Goal: Transaction & Acquisition: Subscribe to service/newsletter

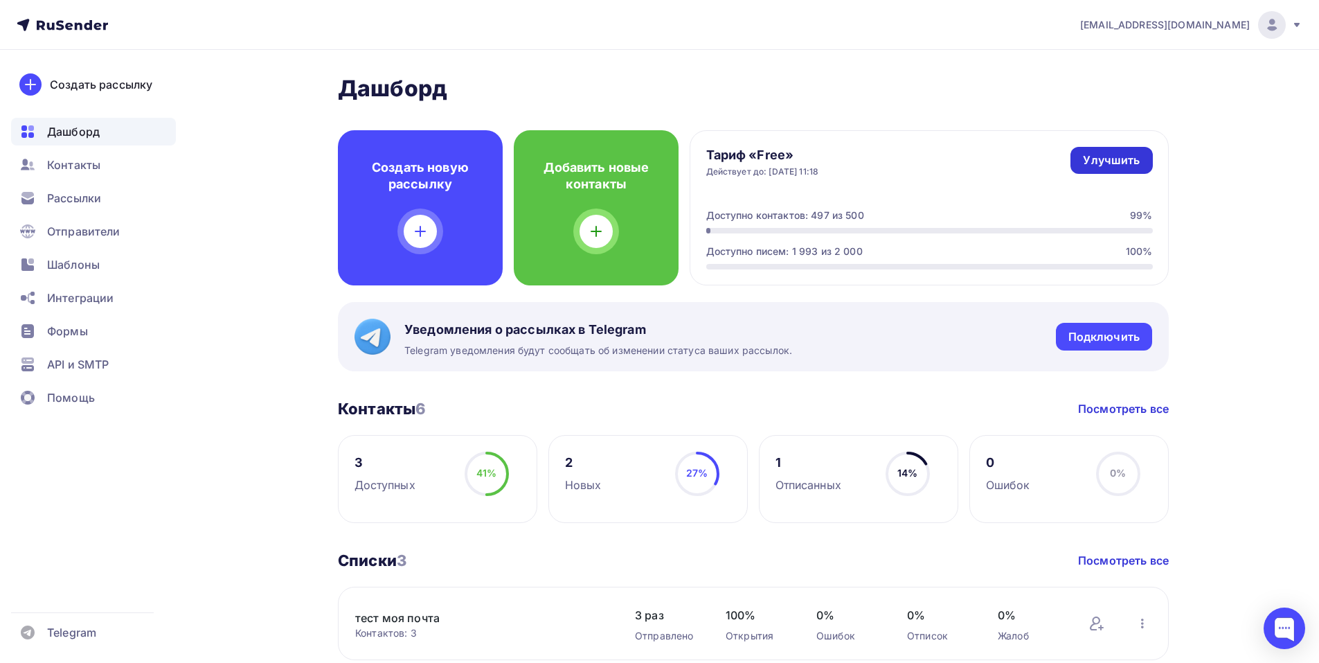
click at [1091, 154] on div "Улучшить" at bounding box center [1111, 160] width 57 height 16
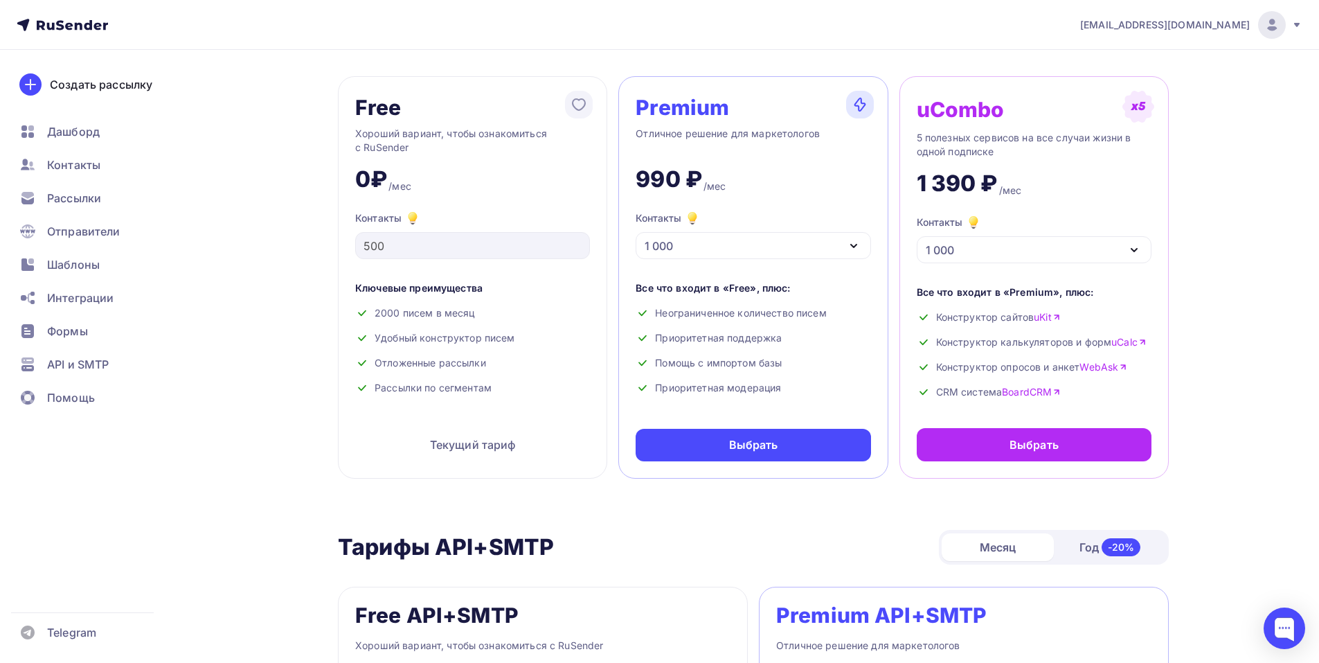
scroll to position [139, 0]
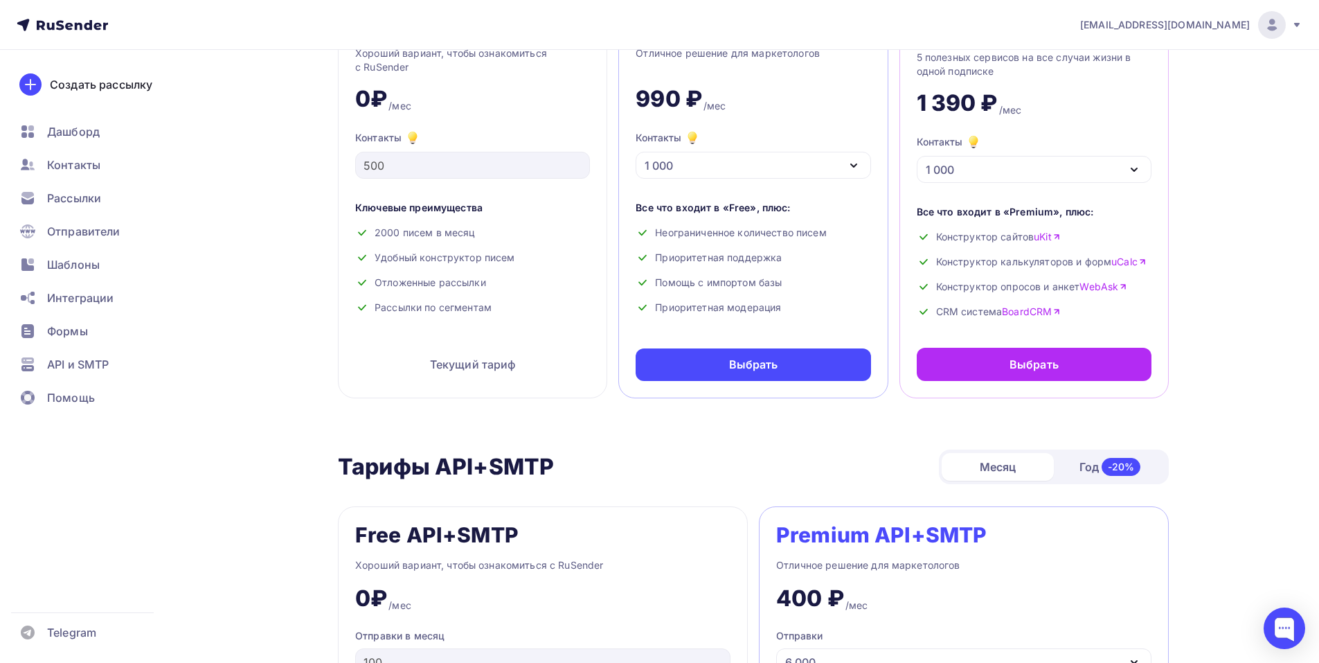
click at [1097, 468] on div "Год -20%" at bounding box center [1110, 466] width 112 height 29
click at [730, 163] on div "1 000" at bounding box center [753, 165] width 235 height 27
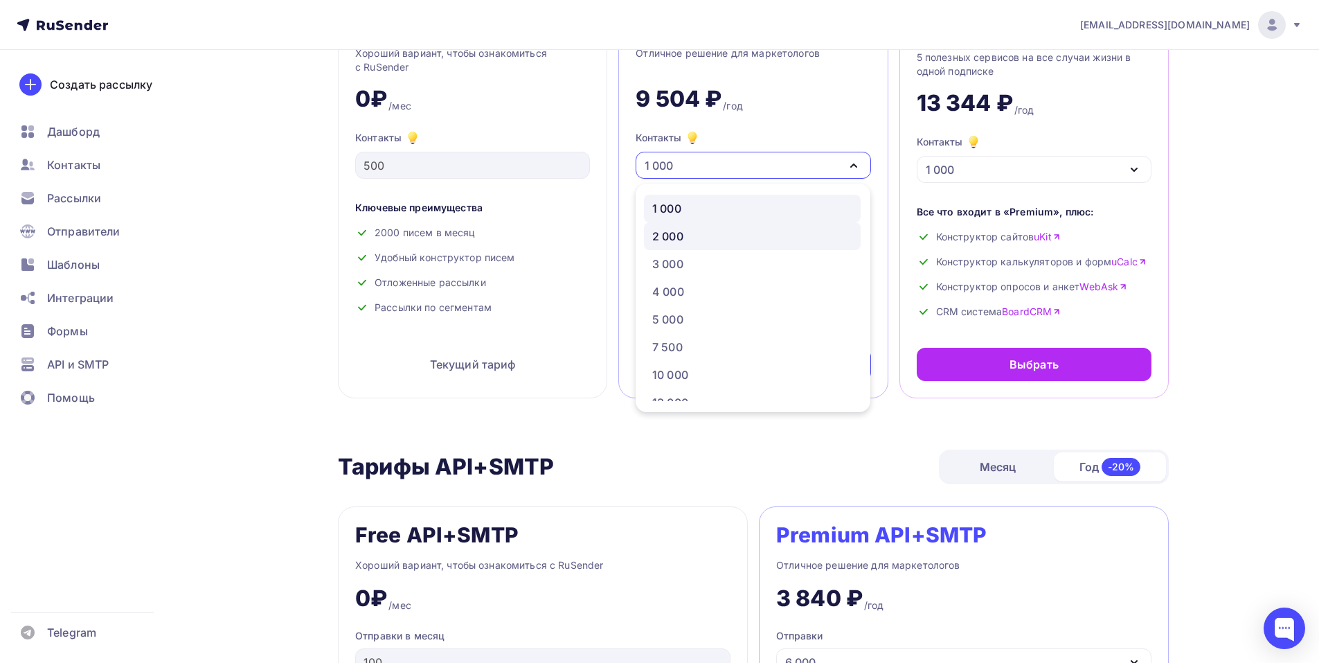
click at [714, 235] on div "2 000" at bounding box center [752, 236] width 200 height 17
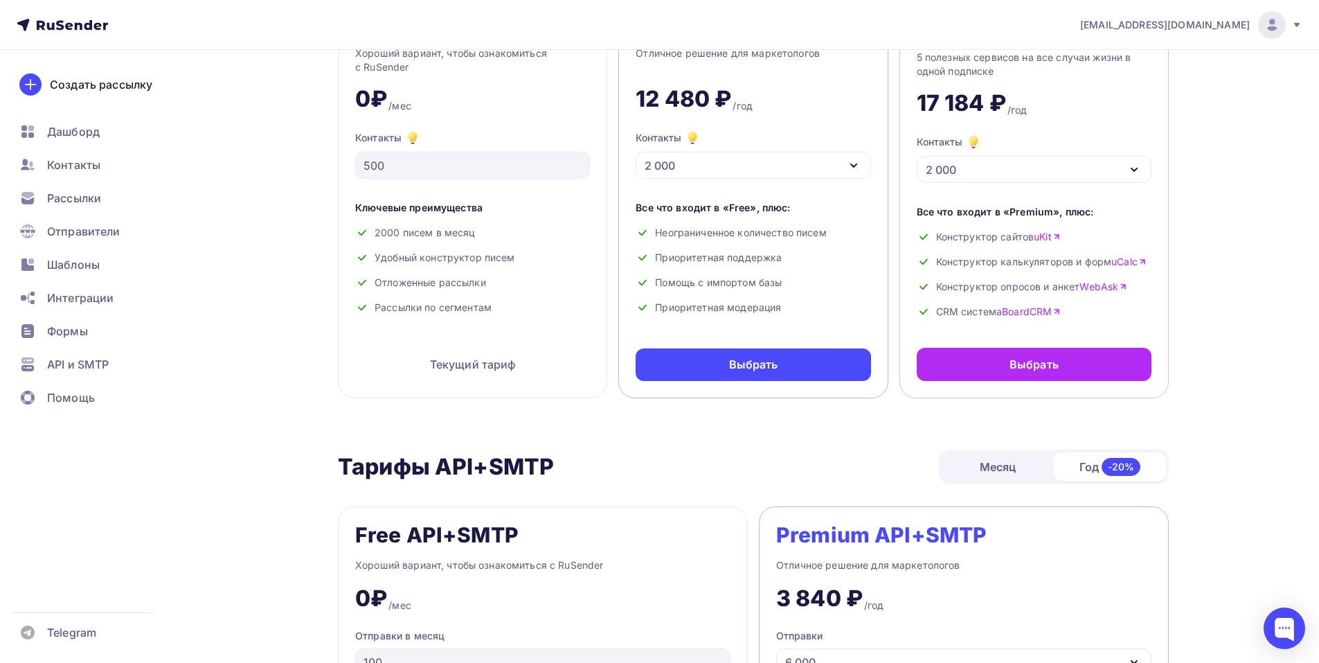
click at [731, 166] on div "2 000" at bounding box center [753, 165] width 235 height 27
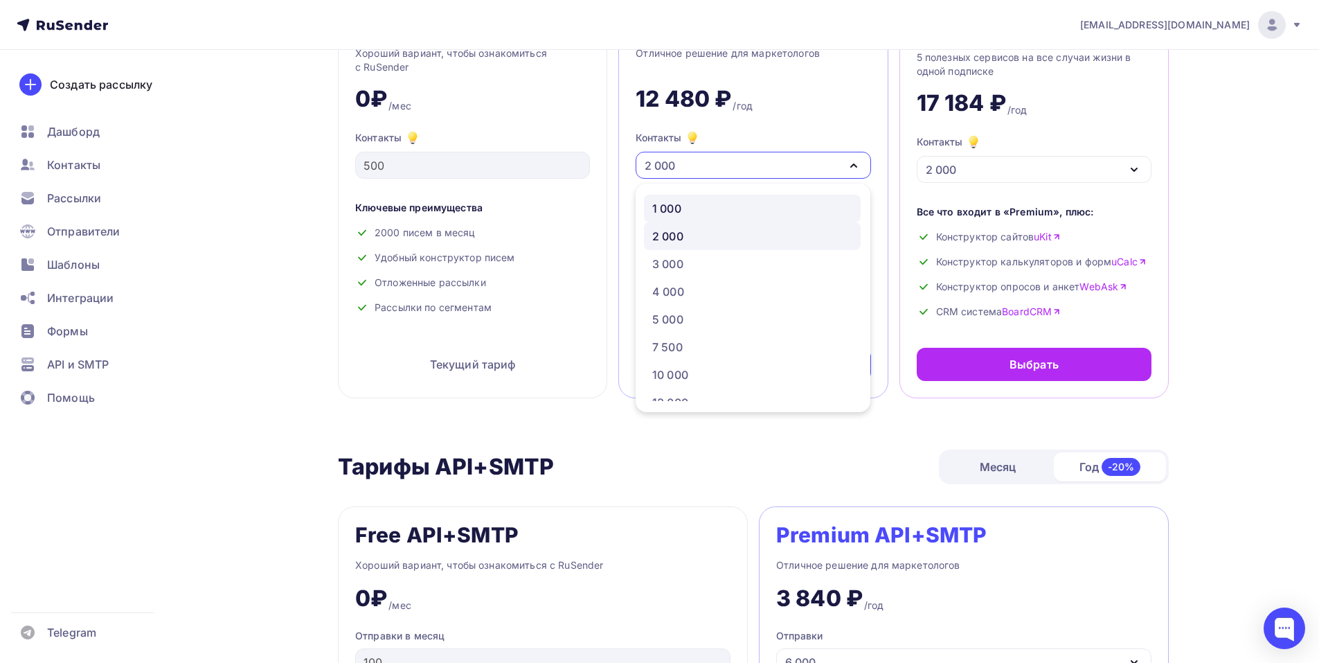
click at [709, 213] on div "1 000" at bounding box center [752, 208] width 200 height 17
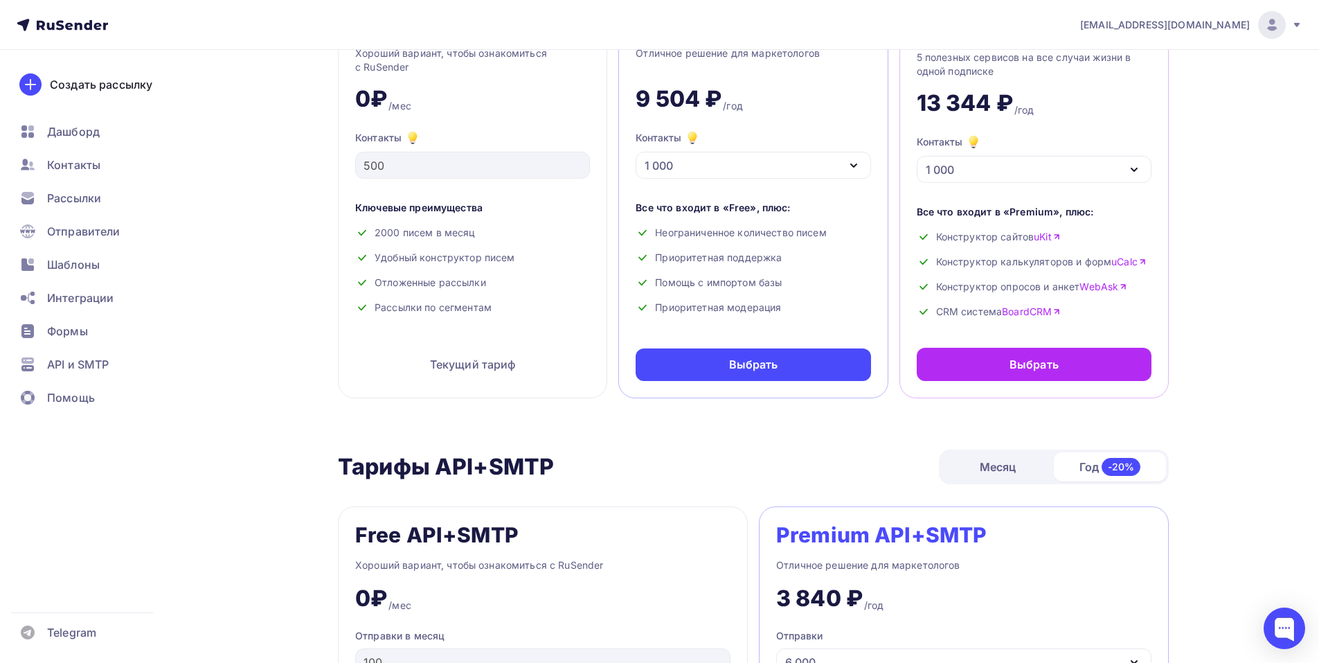
click at [716, 173] on div "1 000" at bounding box center [753, 165] width 235 height 27
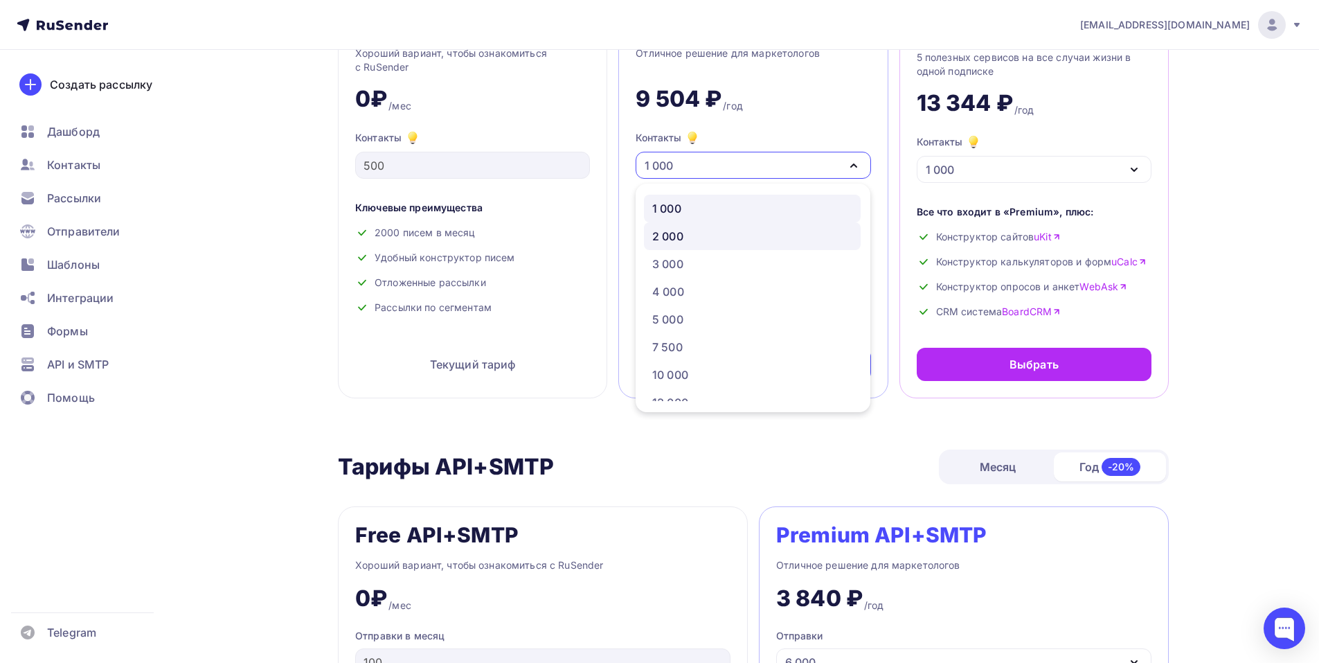
click at [720, 233] on div "2 000" at bounding box center [752, 236] width 200 height 17
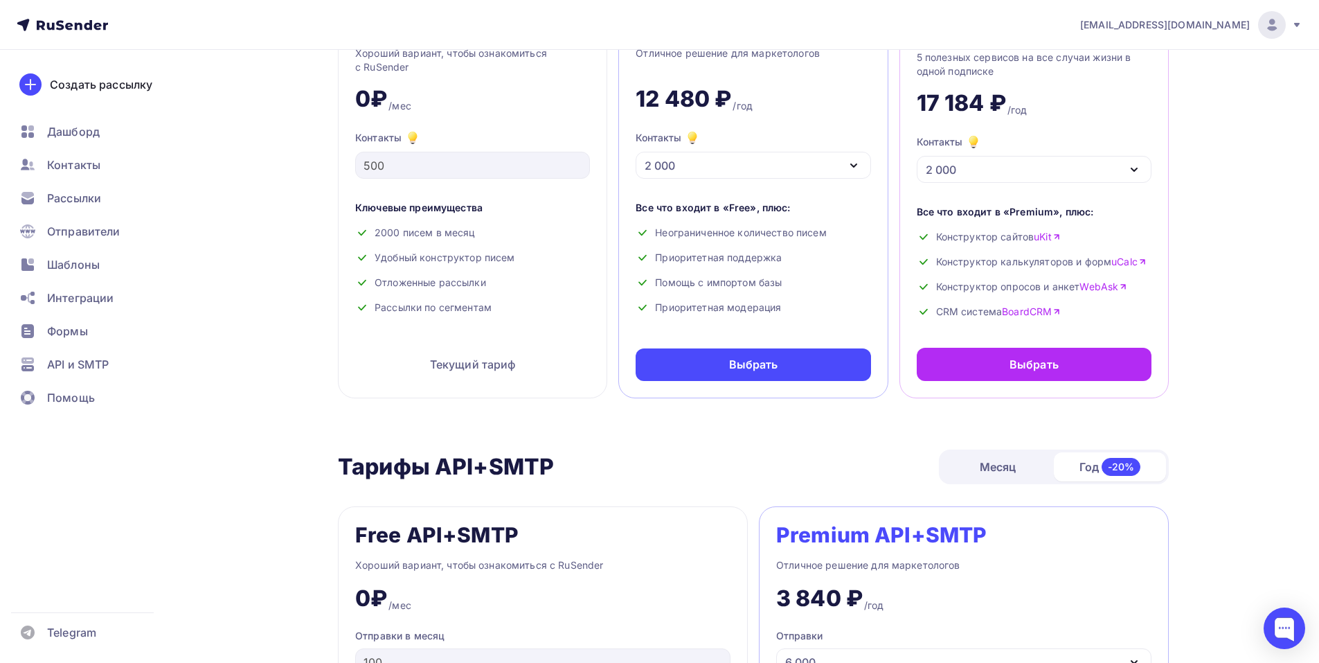
scroll to position [0, 0]
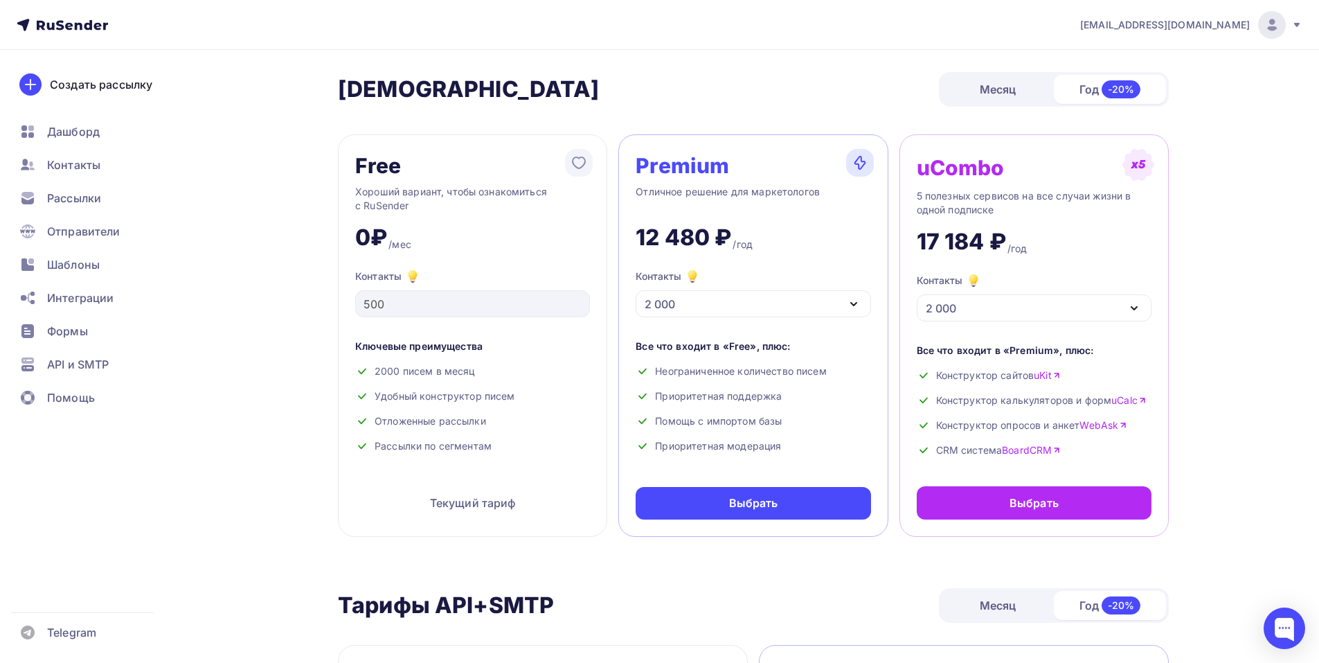
click at [689, 293] on div "2 000" at bounding box center [753, 303] width 235 height 27
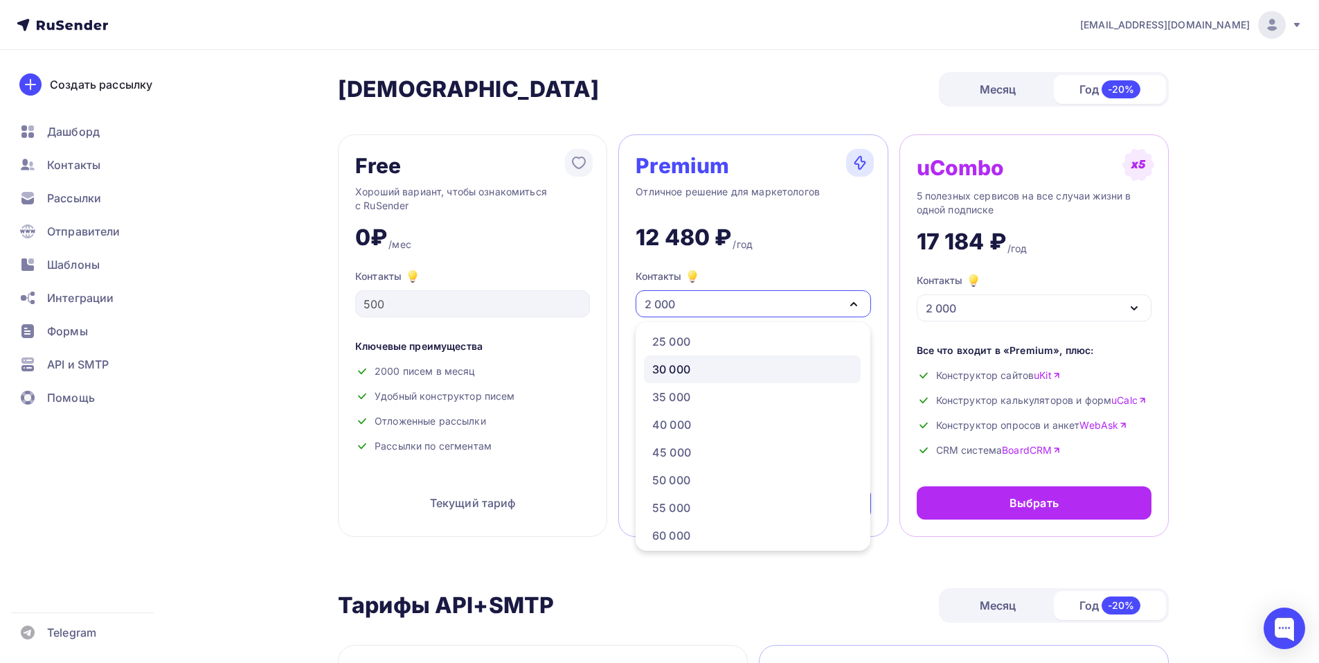
scroll to position [416, 0]
click at [685, 459] on div "70 000" at bounding box center [670, 458] width 37 height 17
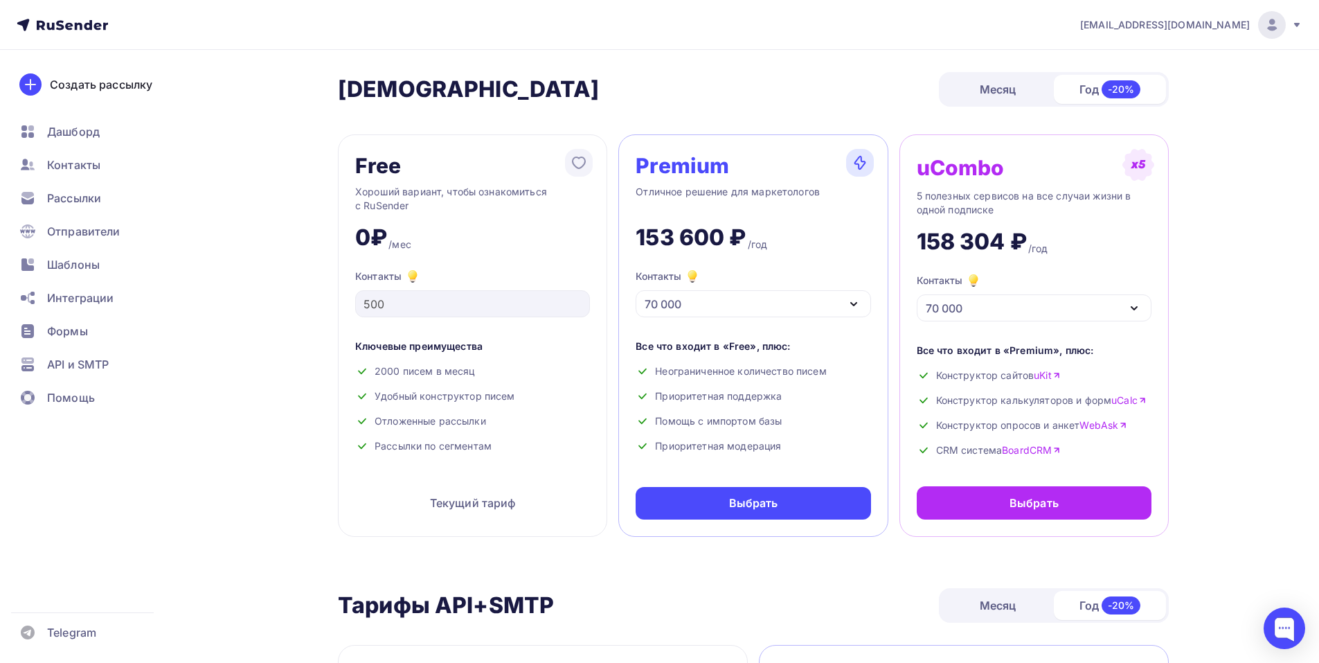
click at [720, 310] on div "70 000" at bounding box center [753, 303] width 235 height 27
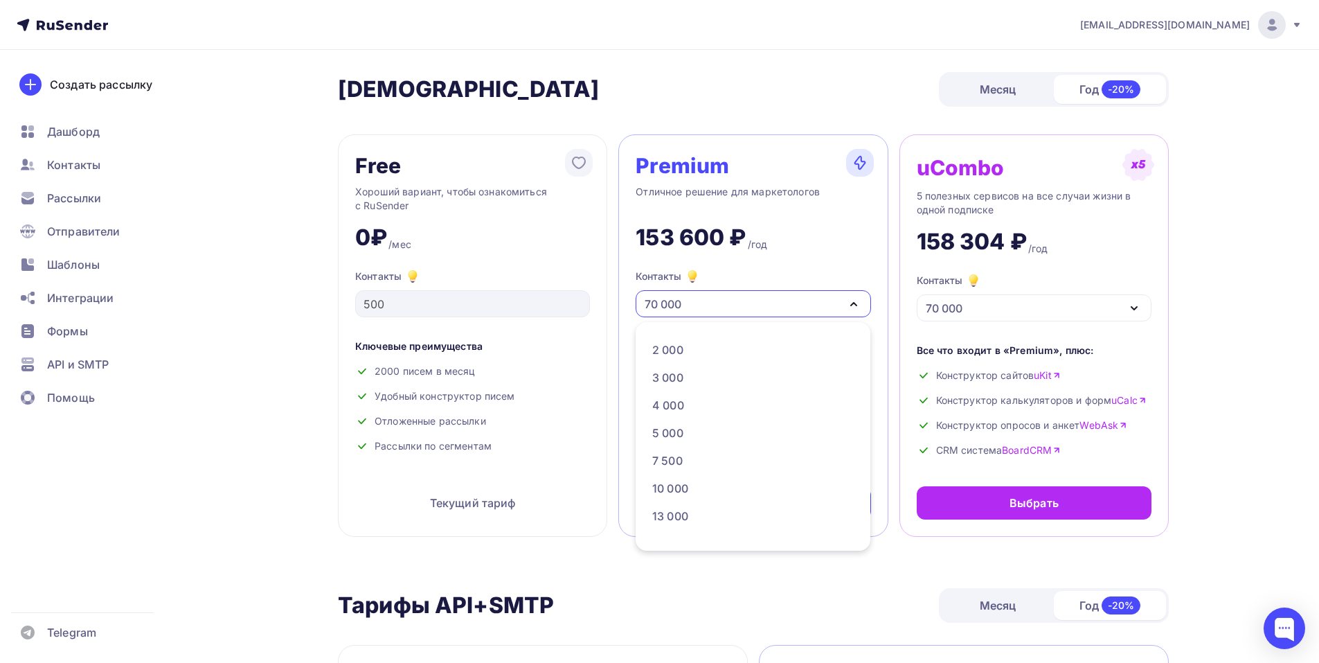
scroll to position [0, 0]
click at [689, 350] on div "1 000" at bounding box center [752, 347] width 200 height 17
